Goal: Transaction & Acquisition: Purchase product/service

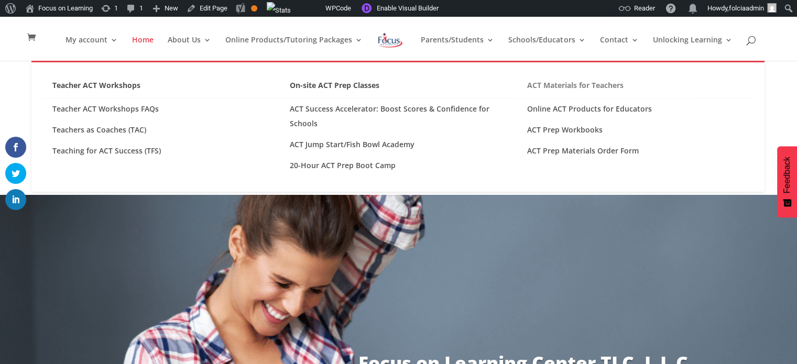
click at [539, 85] on link "ACT Materials for Teachers" at bounding box center [635, 88] width 237 height 20
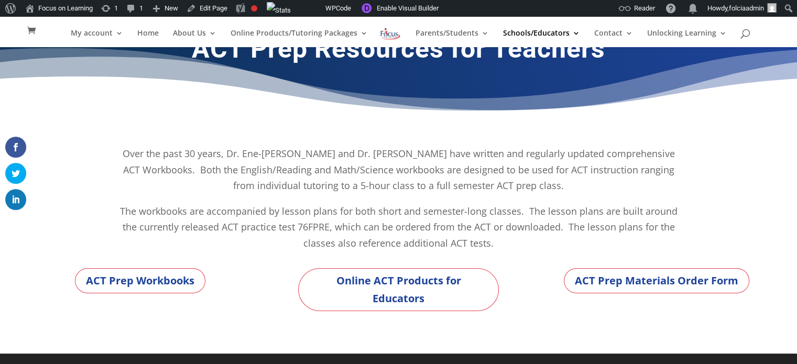
scroll to position [27, 0]
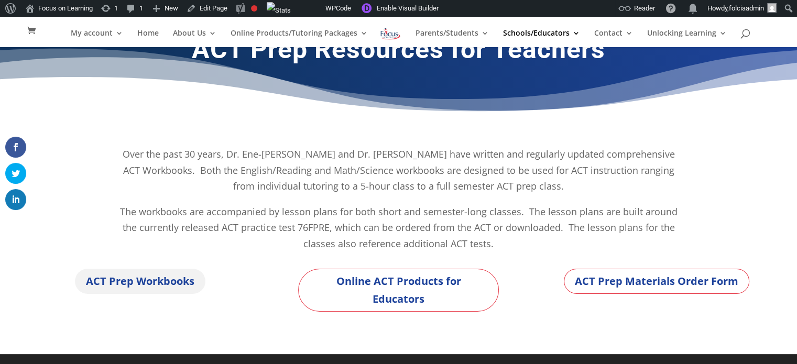
click at [133, 275] on link "ACT Prep Workbooks" at bounding box center [140, 281] width 130 height 25
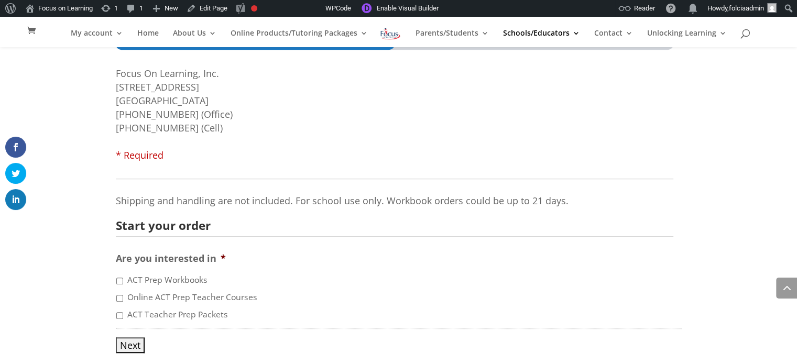
scroll to position [695, 0]
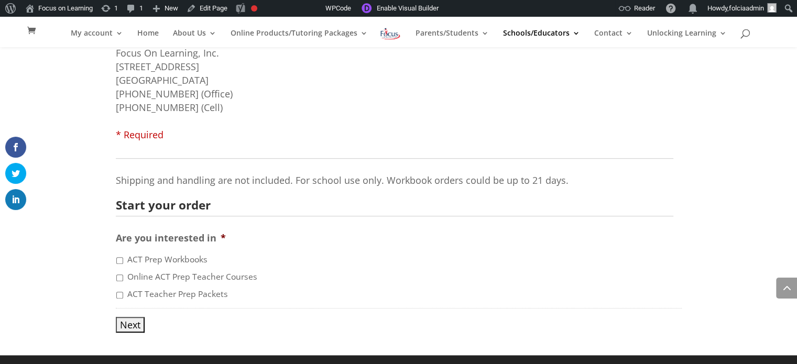
click at [117, 257] on input "ACT Prep Workbooks" at bounding box center [119, 260] width 7 height 7
checkbox input "true"
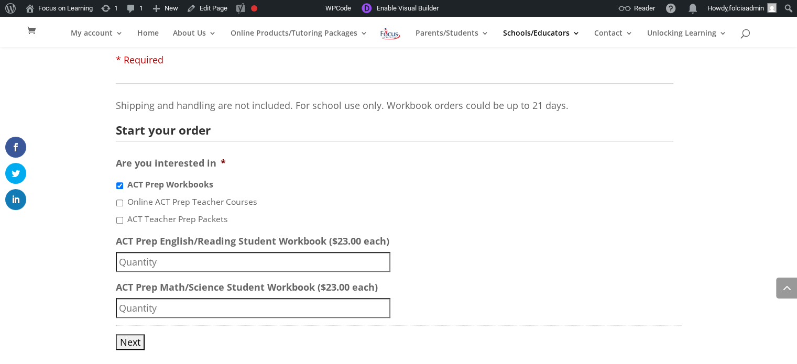
scroll to position [787, 0]
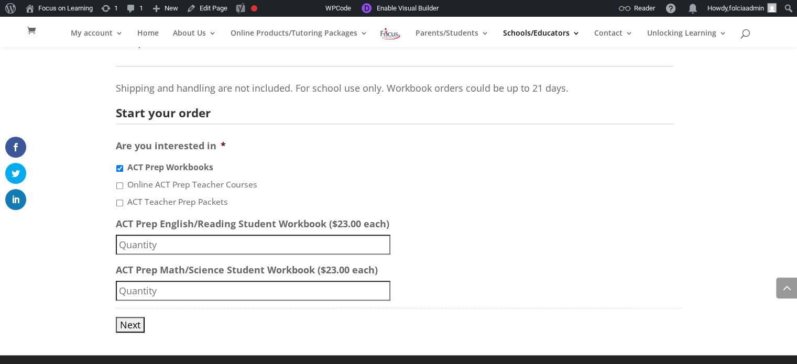
click at [247, 243] on input "ACT Prep English/Reading Student Workbook ($23.00 each)" at bounding box center [253, 245] width 275 height 20
type input "0"
click at [252, 289] on input "ACT Prep Math/Science Student Workbook ($23.00 each)" at bounding box center [253, 291] width 275 height 20
type input "50"
click at [144, 325] on div "Next" at bounding box center [399, 320] width 566 height 25
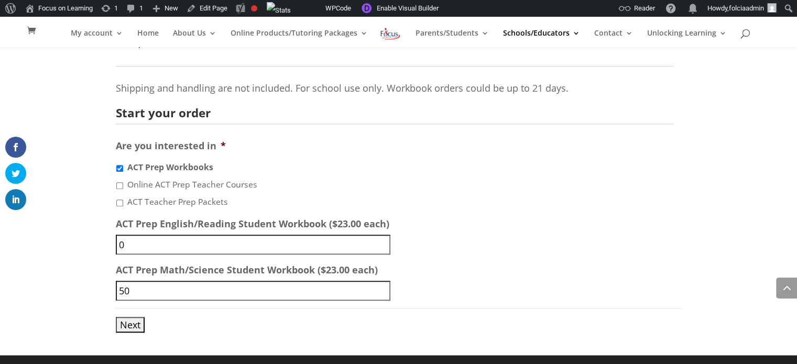
click at [134, 324] on input "Next" at bounding box center [130, 325] width 29 height 16
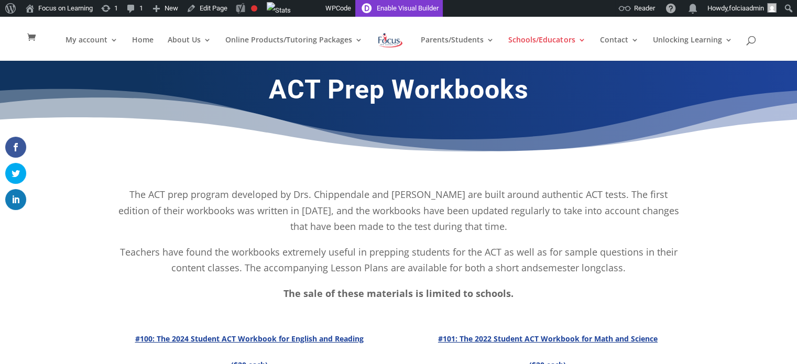
click at [406, 10] on link "Enable Visual Builder" at bounding box center [399, 8] width 88 height 17
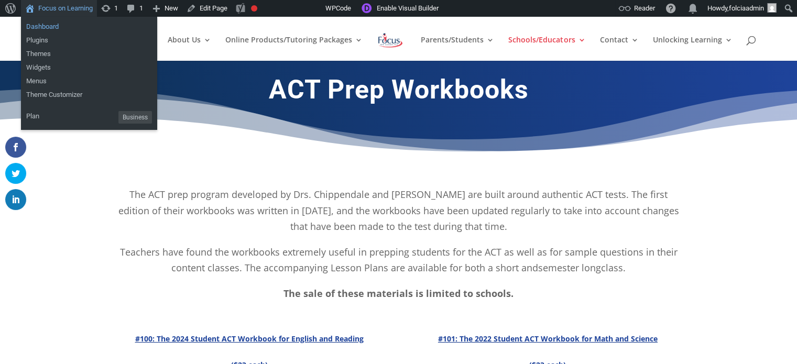
click at [49, 26] on link "Dashboard" at bounding box center [89, 27] width 136 height 14
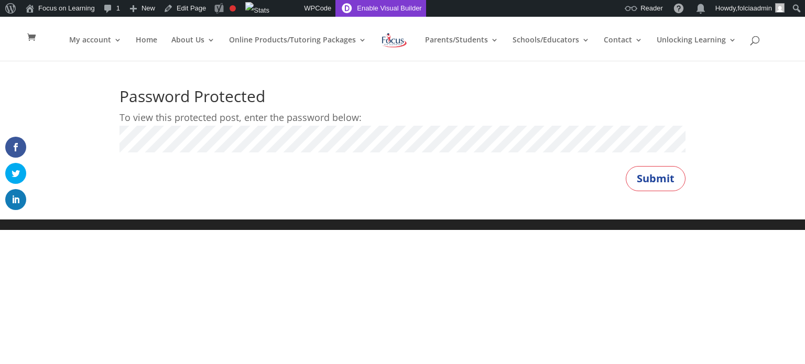
click at [377, 6] on link "Enable Visual Builder" at bounding box center [380, 8] width 90 height 17
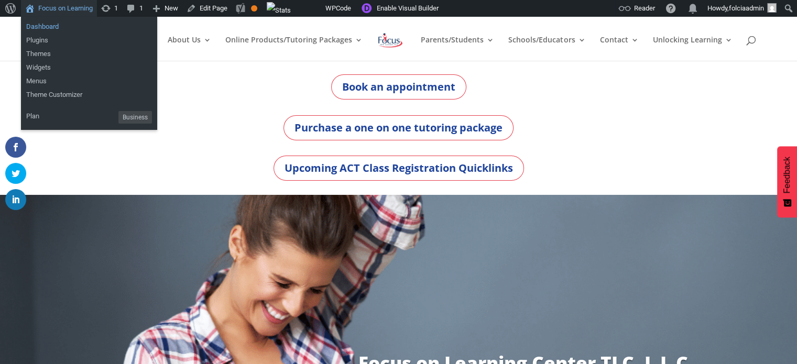
click at [41, 29] on link "Dashboard" at bounding box center [89, 27] width 136 height 14
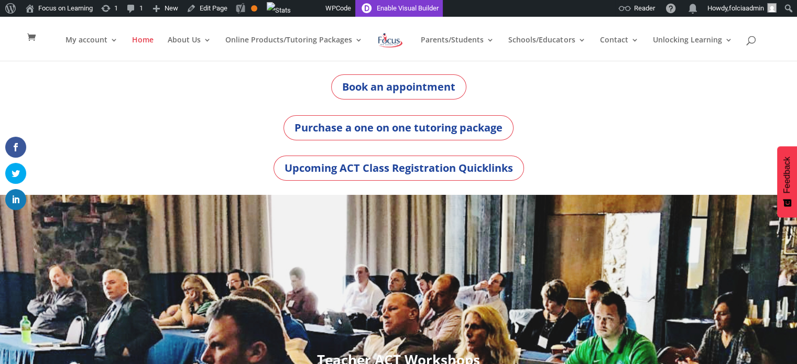
click at [391, 10] on link "Enable Visual Builder" at bounding box center [399, 8] width 88 height 17
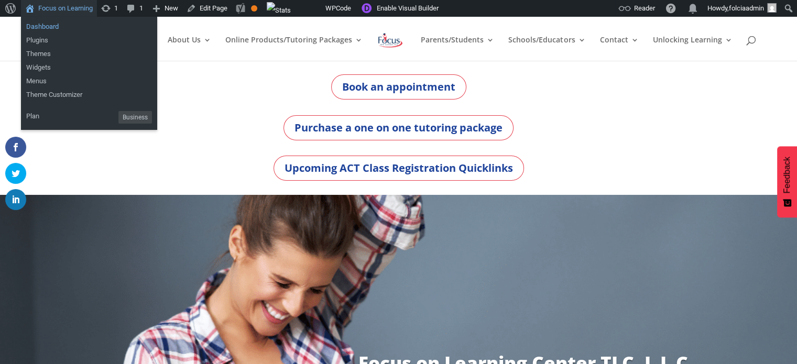
click at [44, 30] on link "Dashboard" at bounding box center [89, 27] width 136 height 14
